Goal: Task Accomplishment & Management: Manage account settings

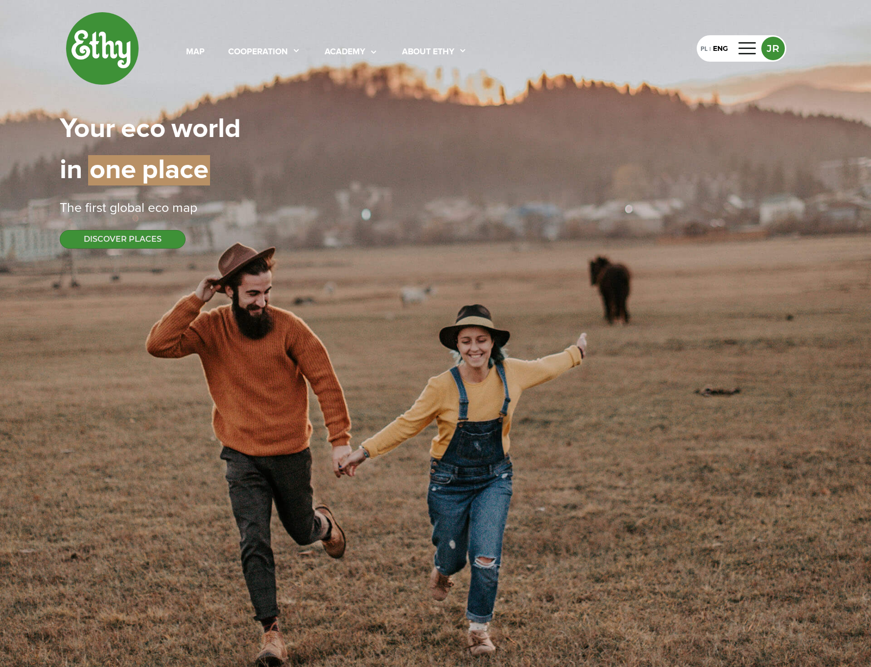
select select
click at [340, 46] on div "academy" at bounding box center [344, 52] width 41 height 13
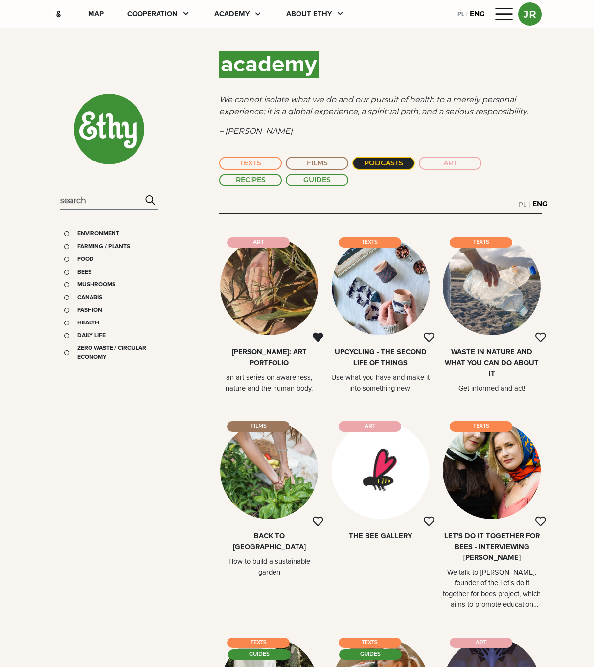
click at [292, 84] on div "academy We cannot isolate what we do and our pursuit of health to a merely pers…" at bounding box center [380, 559] width 334 height 1025
click at [496, 18] on div at bounding box center [504, 14] width 23 height 16
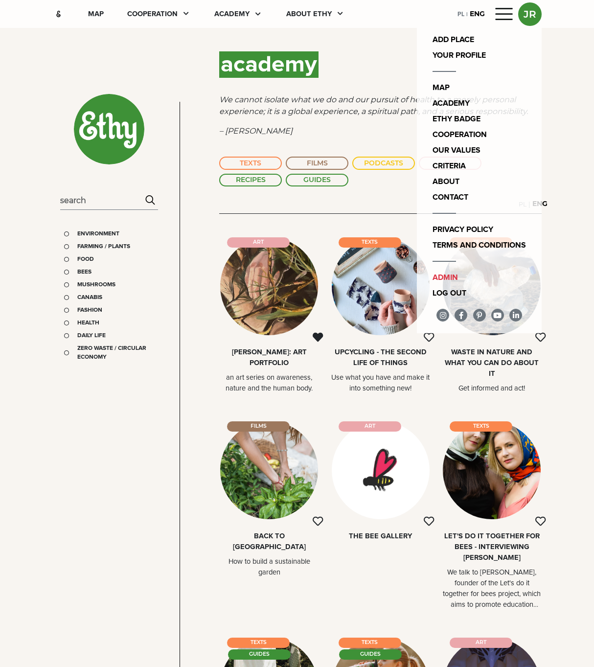
click at [382, 64] on div "academy" at bounding box center [380, 64] width 322 height 35
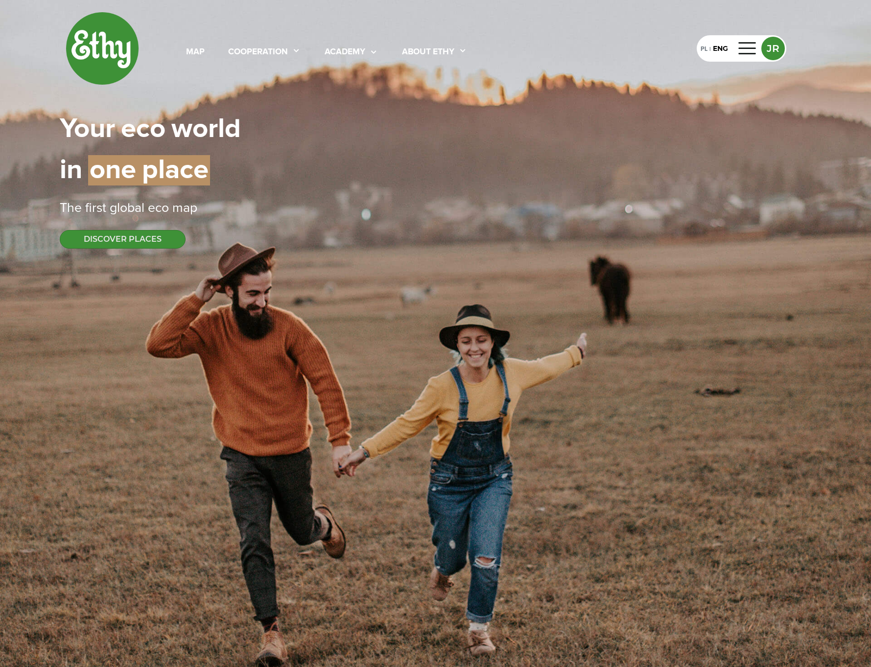
select select
click at [707, 50] on div "|" at bounding box center [709, 49] width 5 height 9
click at [704, 52] on div "PL" at bounding box center [703, 48] width 7 height 11
click at [720, 50] on div "ENG" at bounding box center [721, 48] width 12 height 11
click at [702, 46] on div "PL" at bounding box center [703, 48] width 7 height 11
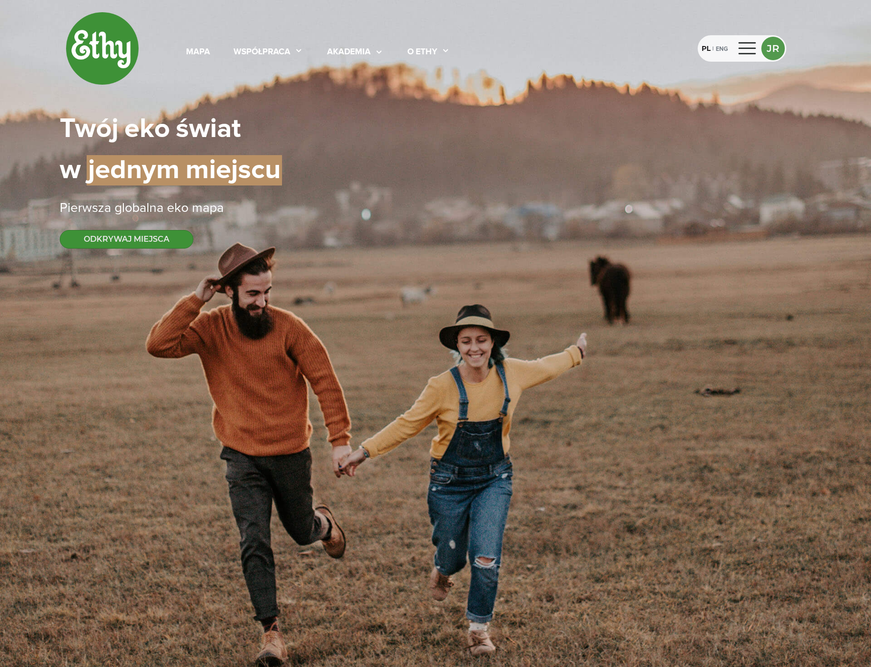
click at [715, 46] on div "ENG" at bounding box center [721, 48] width 12 height 11
click at [678, 184] on div "Your | eco | world in | one | place" at bounding box center [436, 150] width 752 height 82
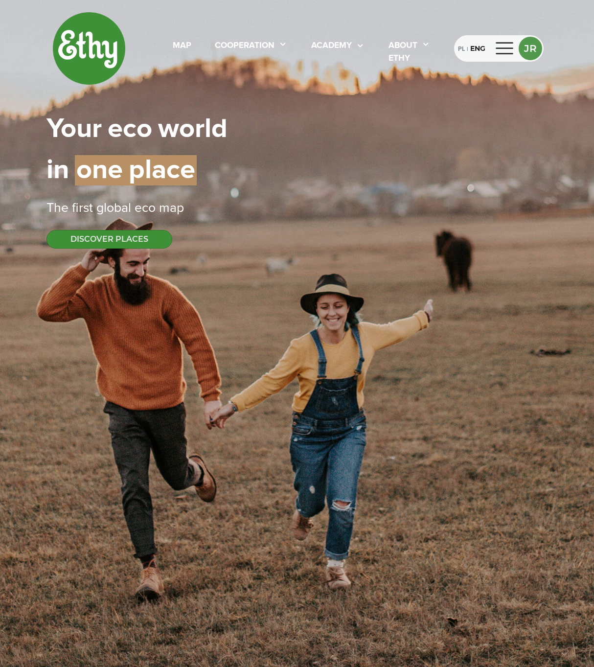
click at [512, 47] on div at bounding box center [504, 49] width 23 height 16
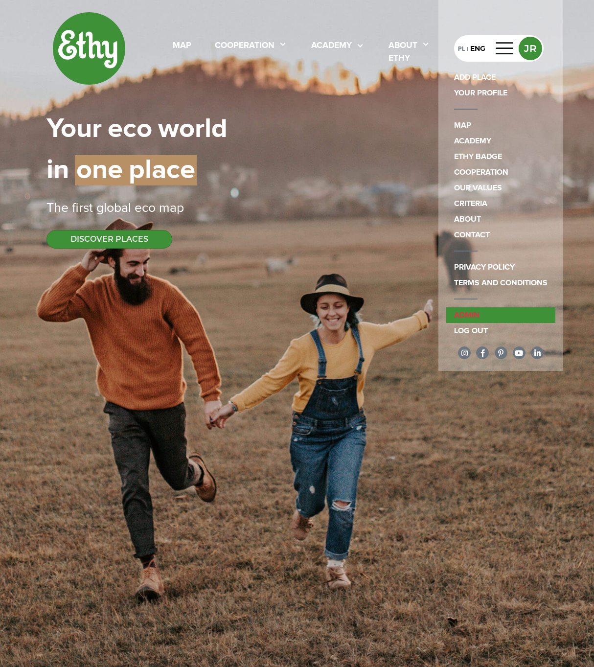
click at [520, 319] on link "admin" at bounding box center [500, 315] width 109 height 16
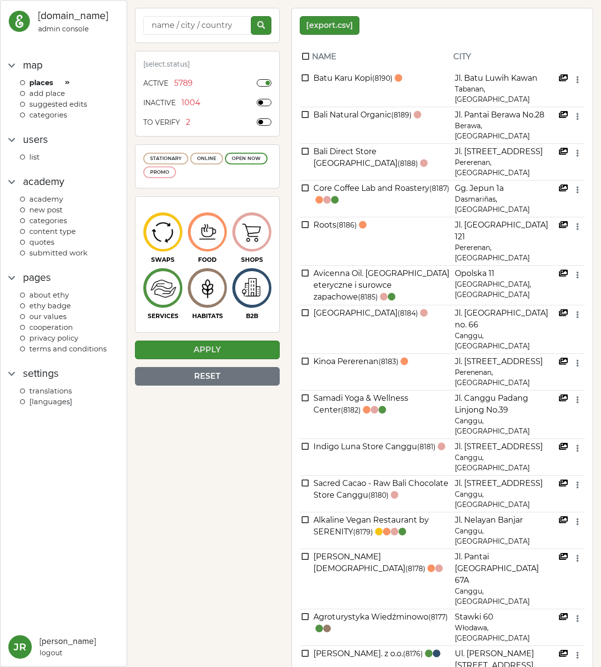
click at [52, 387] on span "Translations" at bounding box center [50, 391] width 43 height 9
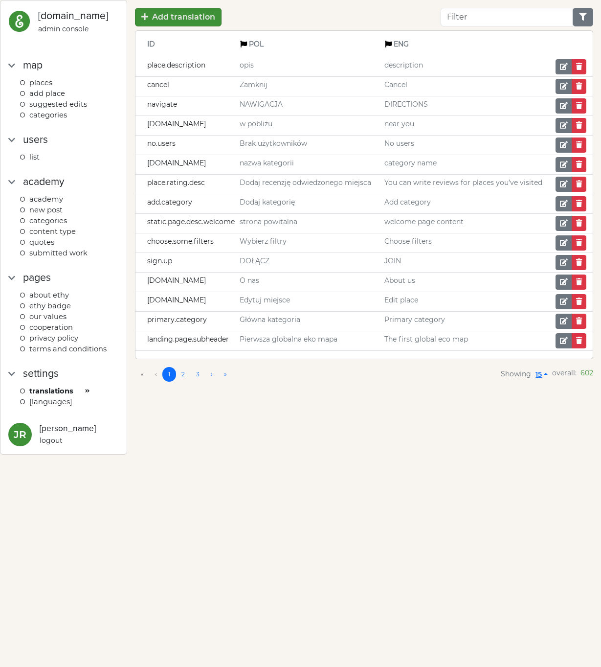
click at [536, 501] on body "ethymaps.com admin console map Places ADD PLACE Suggested edits categories User…" at bounding box center [300, 333] width 601 height 667
click at [412, 471] on body "ethymaps.com admin console map Places ADD PLACE Suggested edits categories User…" at bounding box center [300, 333] width 601 height 667
